Goal: Download file/media

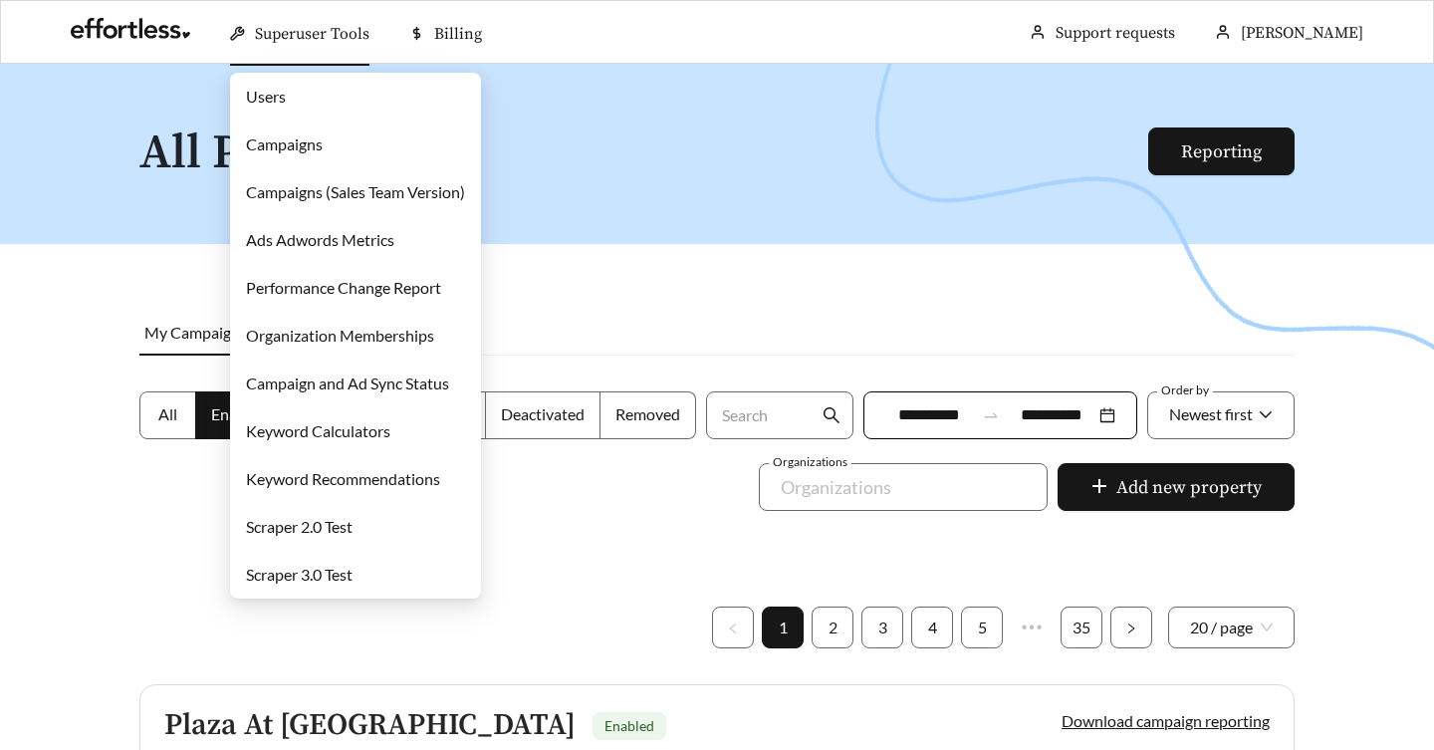
click at [285, 97] on link "Users" at bounding box center [266, 96] width 40 height 19
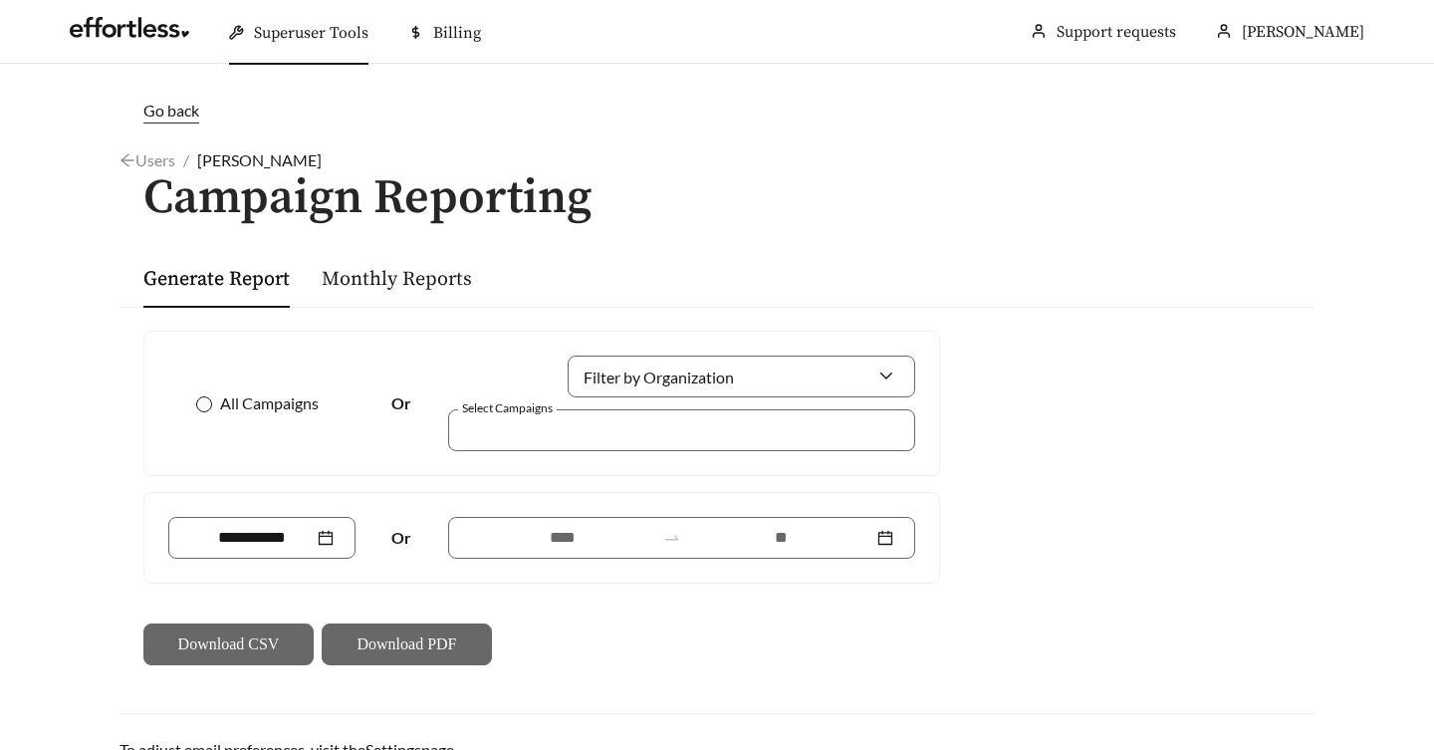
click at [258, 408] on span "All Campaigns" at bounding box center [269, 403] width 114 height 24
click at [219, 533] on input at bounding box center [251, 538] width 123 height 24
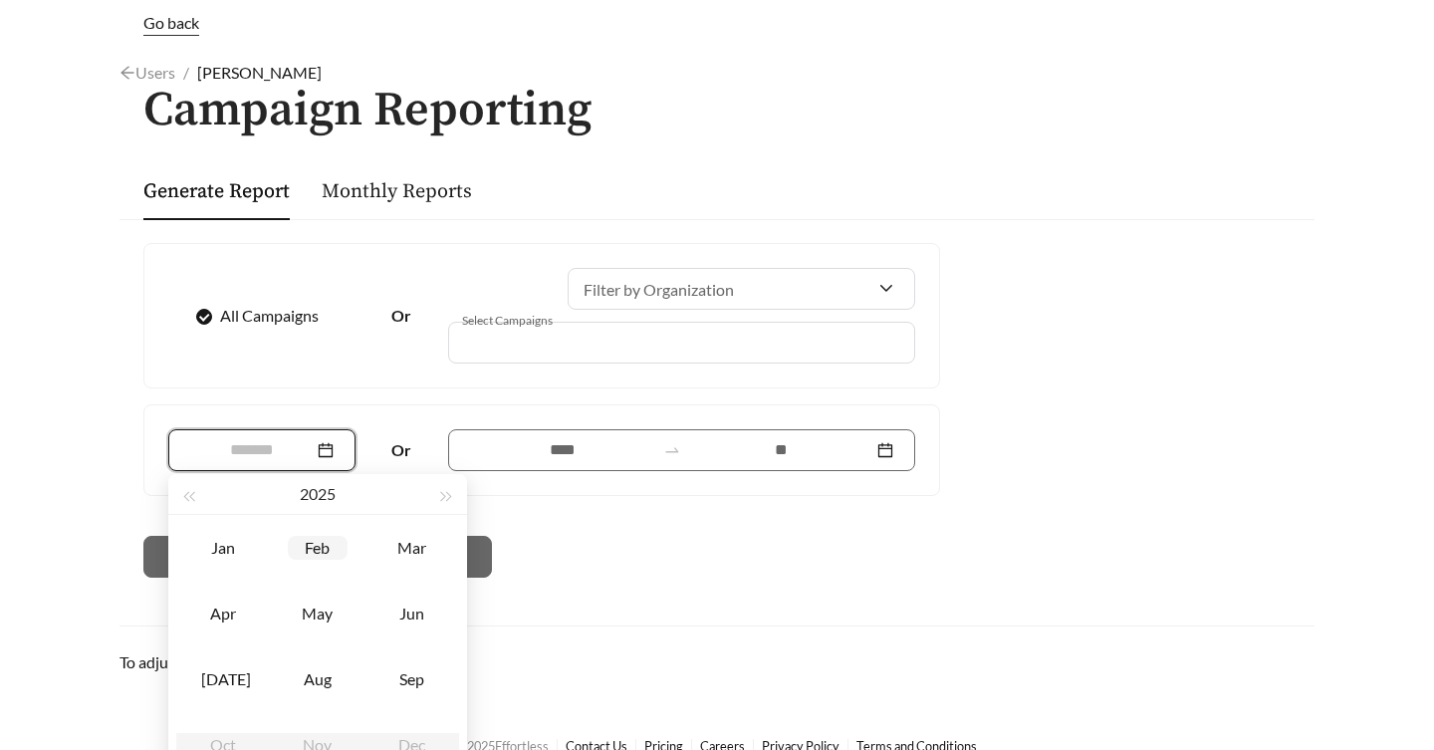
scroll to position [117, 0]
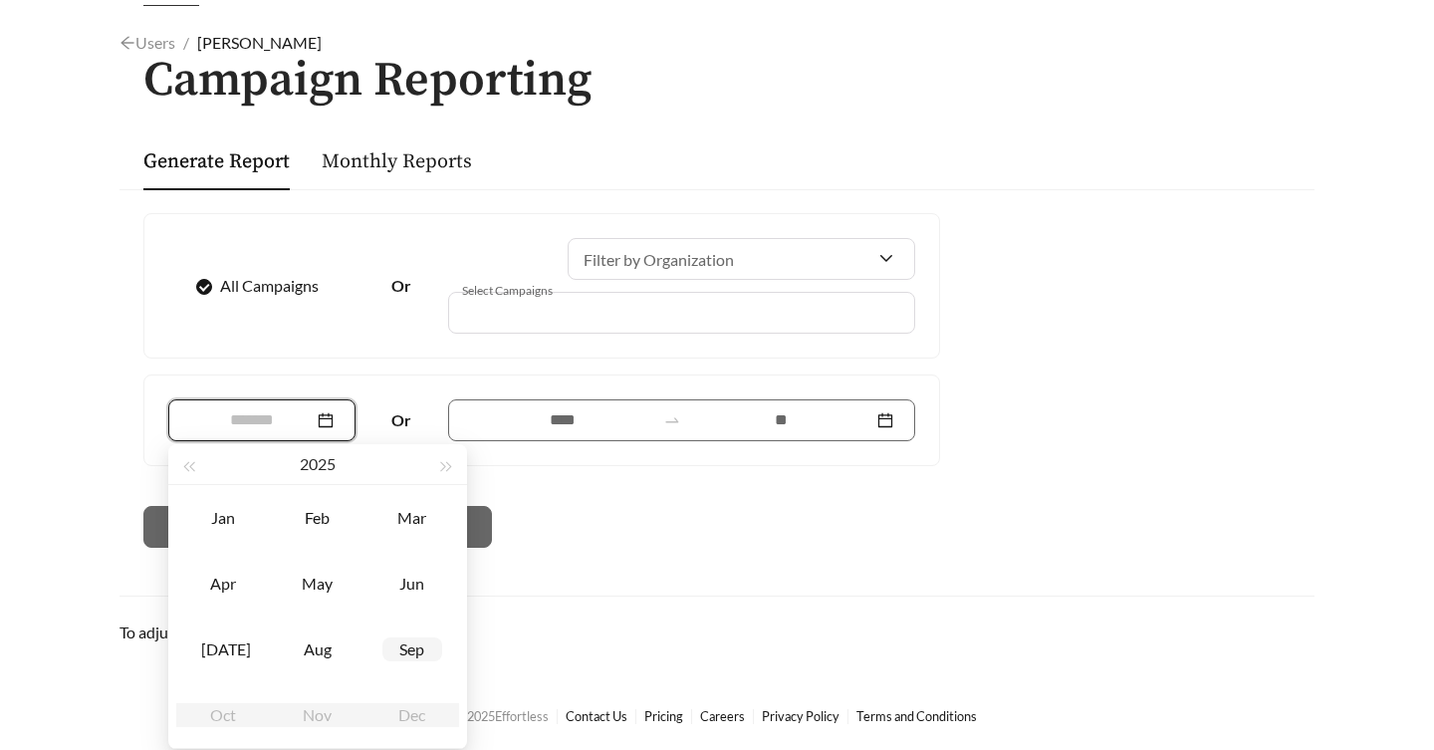
click at [417, 659] on div "Sep" at bounding box center [412, 649] width 60 height 24
type input "*******"
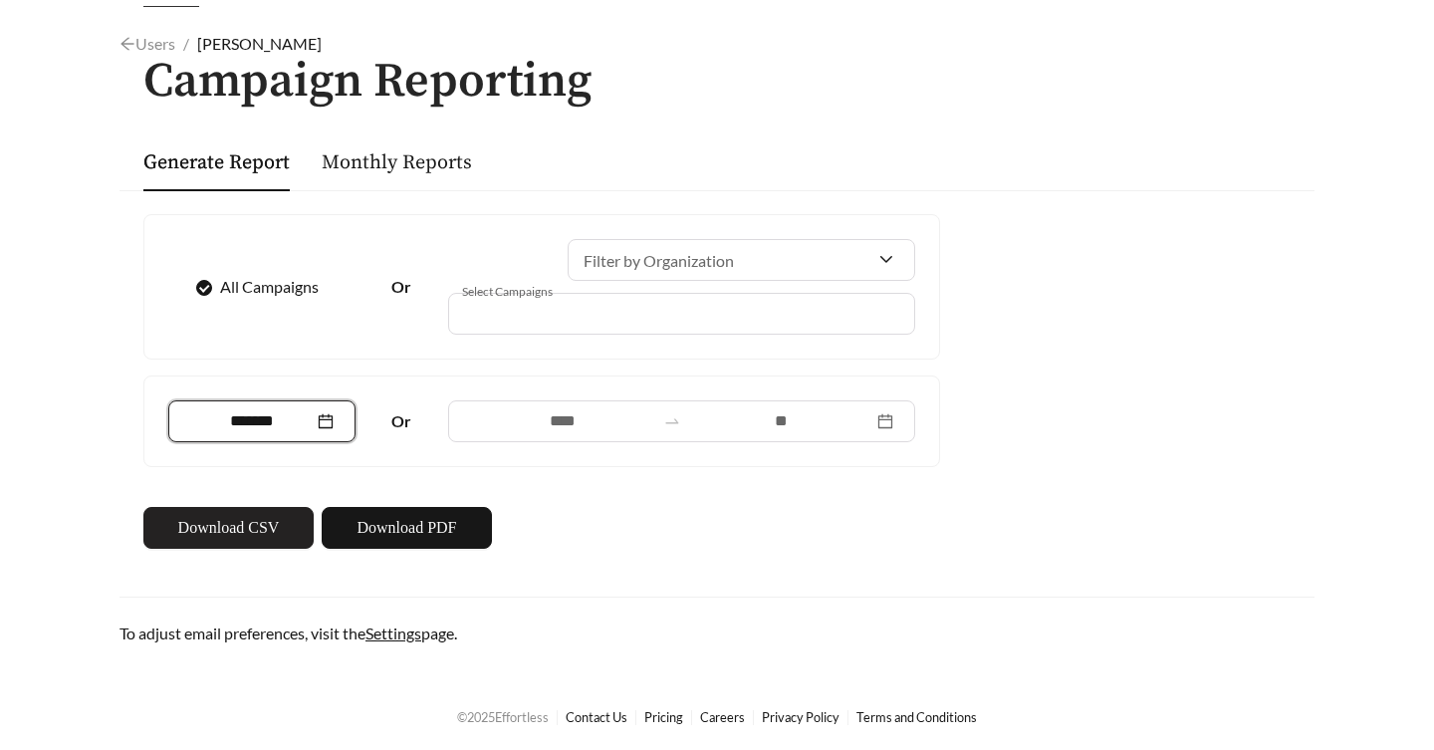
click at [270, 533] on span "Download CSV" at bounding box center [229, 528] width 102 height 24
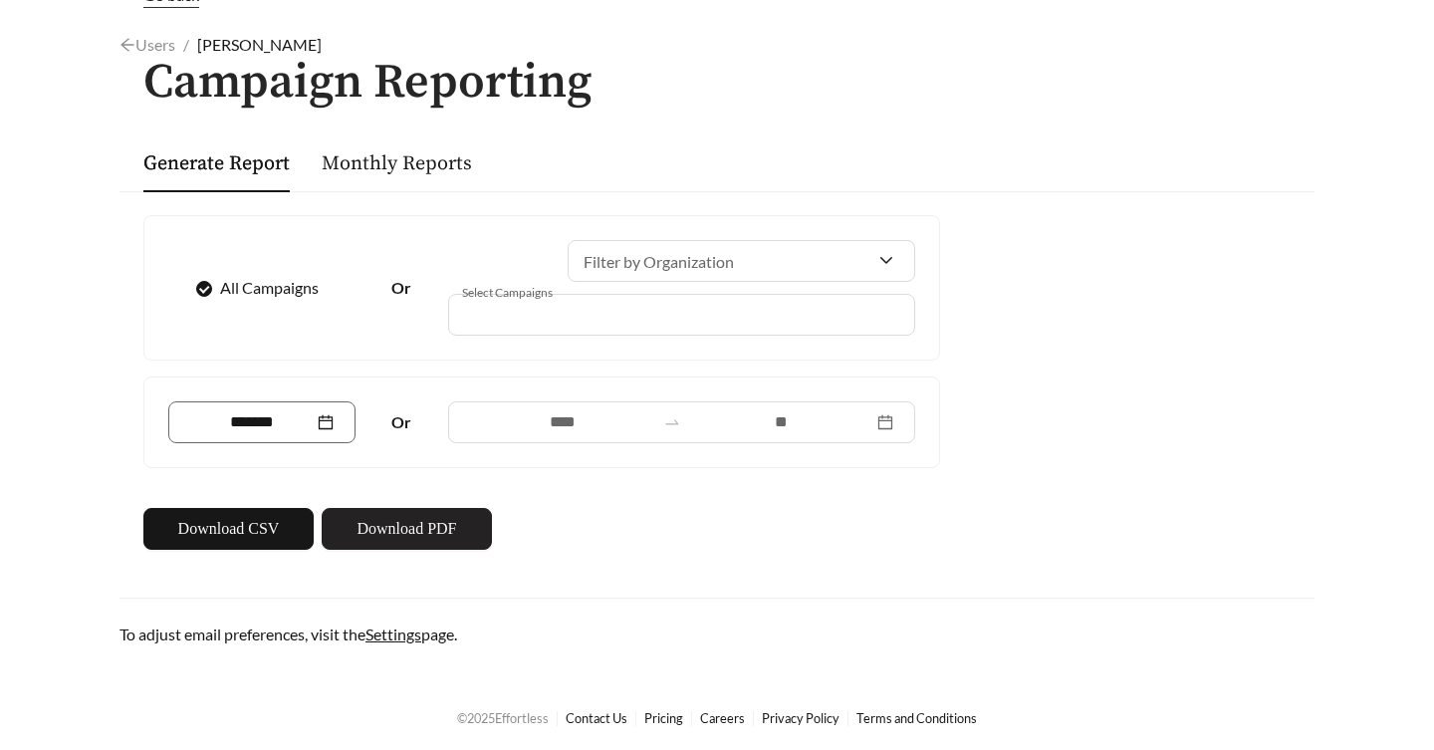
click at [410, 536] on span "Download PDF" at bounding box center [406, 529] width 100 height 24
